Goal: Task Accomplishment & Management: Complete application form

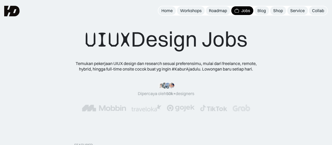
click at [163, 10] on div "Jobs" at bounding box center [246, 11] width 9 height 6
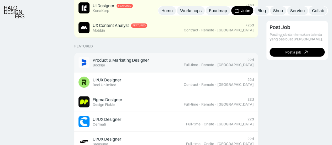
scroll to position [173, 0]
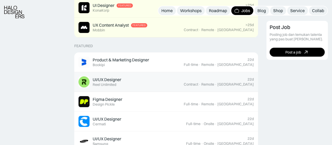
click at [162, 89] on link "UI/UX Designer Featured Reel Unlimited 22d Contract · Remote · [GEOGRAPHIC_DATA]" at bounding box center [166, 82] width 184 height 20
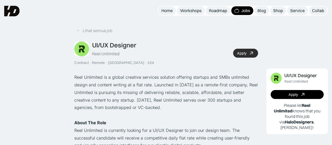
click at [243, 52] on div "Apply" at bounding box center [241, 53] width 9 height 4
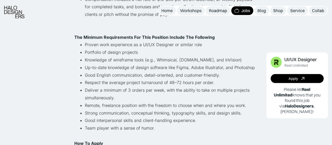
scroll to position [324, 0]
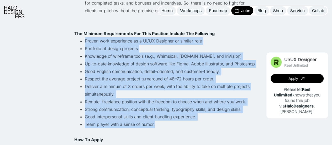
drag, startPoint x: 156, startPoint y: 124, endPoint x: 86, endPoint y: 40, distance: 109.6
click at [86, 40] on ul "Proven work experience as a UI/UX Designer or similar role Portfolio of design …" at bounding box center [166, 86] width 184 height 98
copy ul "Proven work experience as a UI/UX Designer or similar role Portfolio of design …"
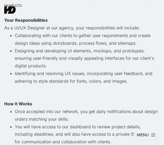
scroll to position [154, 0]
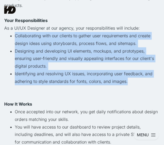
drag, startPoint x: 128, startPoint y: 81, endPoint x: 15, endPoint y: 35, distance: 122.0
click at [15, 35] on ul "Collaborating with our clients to gather user requirements and create design id…" at bounding box center [81, 62] width 155 height 60
copy ul "Collaborating with our clients to gather user requirements and create design id…"
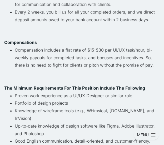
scroll to position [291, 0]
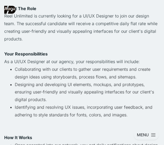
click at [47, 62] on p "As a UI/UX Designer at our agency, your responsibilities will include:" at bounding box center [81, 62] width 155 height 8
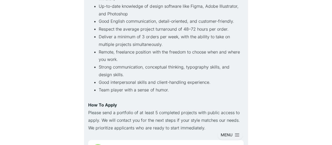
scroll to position [389, 0]
